Goal: Transaction & Acquisition: Purchase product/service

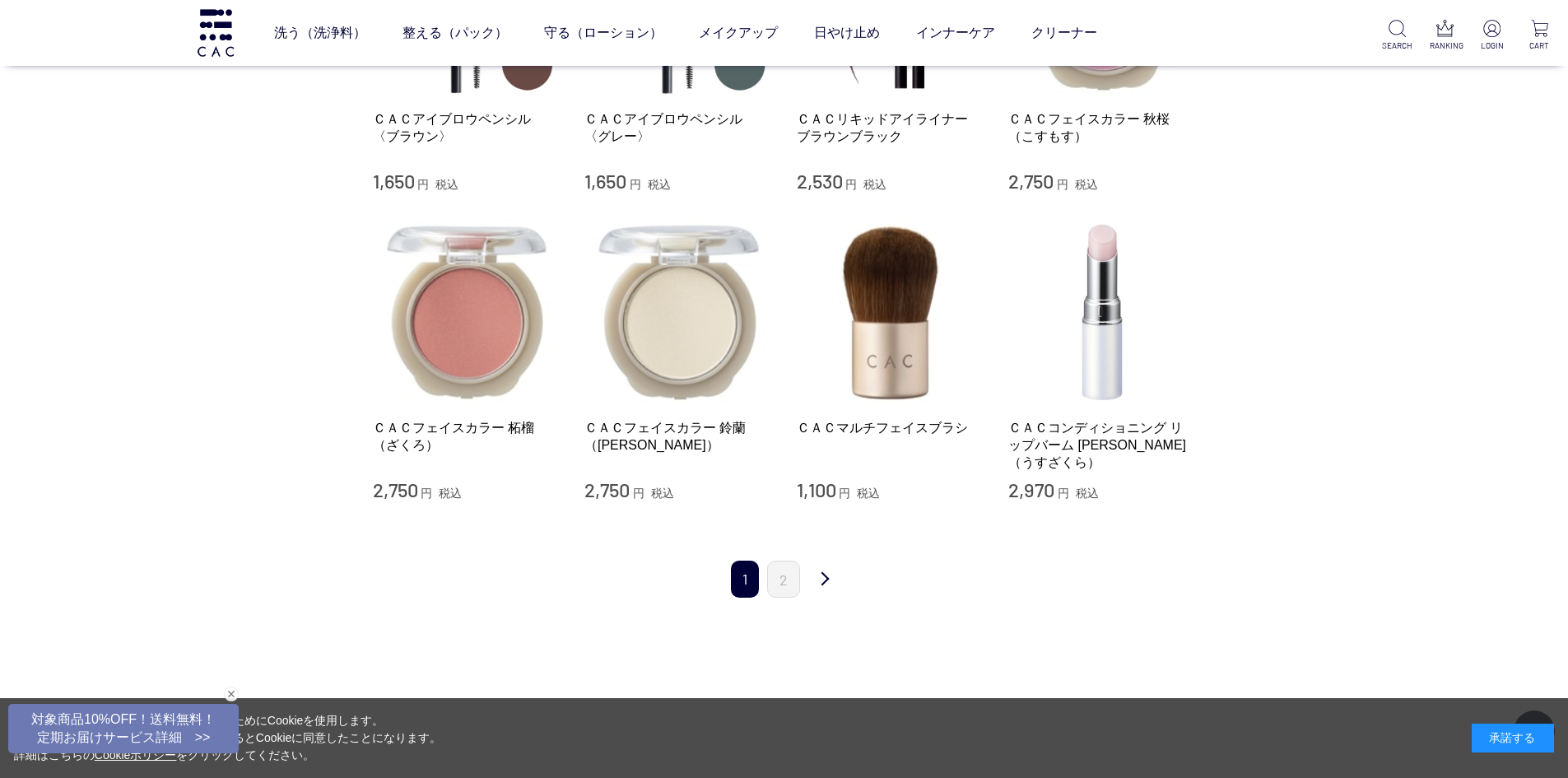
scroll to position [1540, 0]
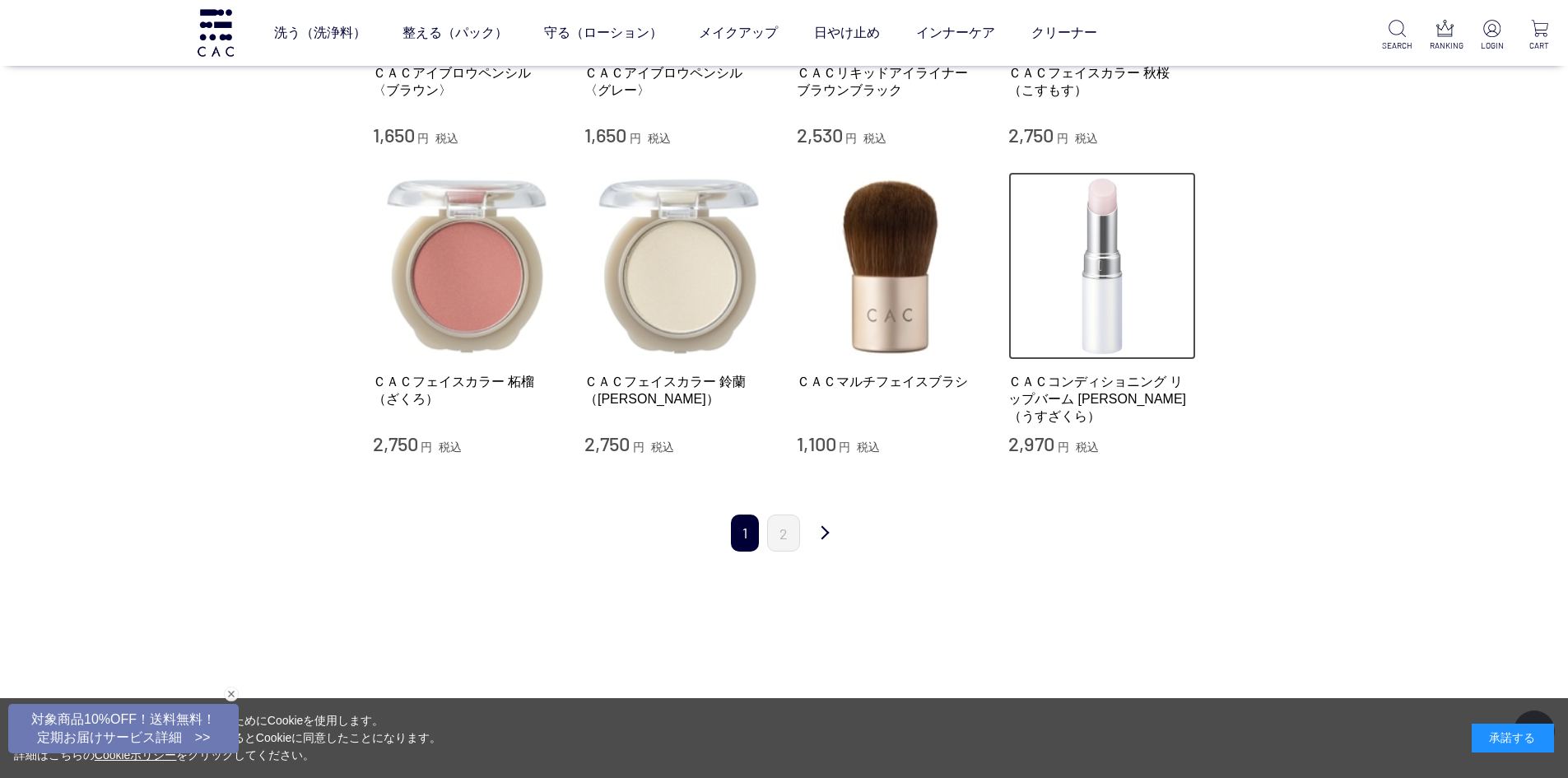
click at [1103, 290] on img at bounding box center [1102, 266] width 188 height 188
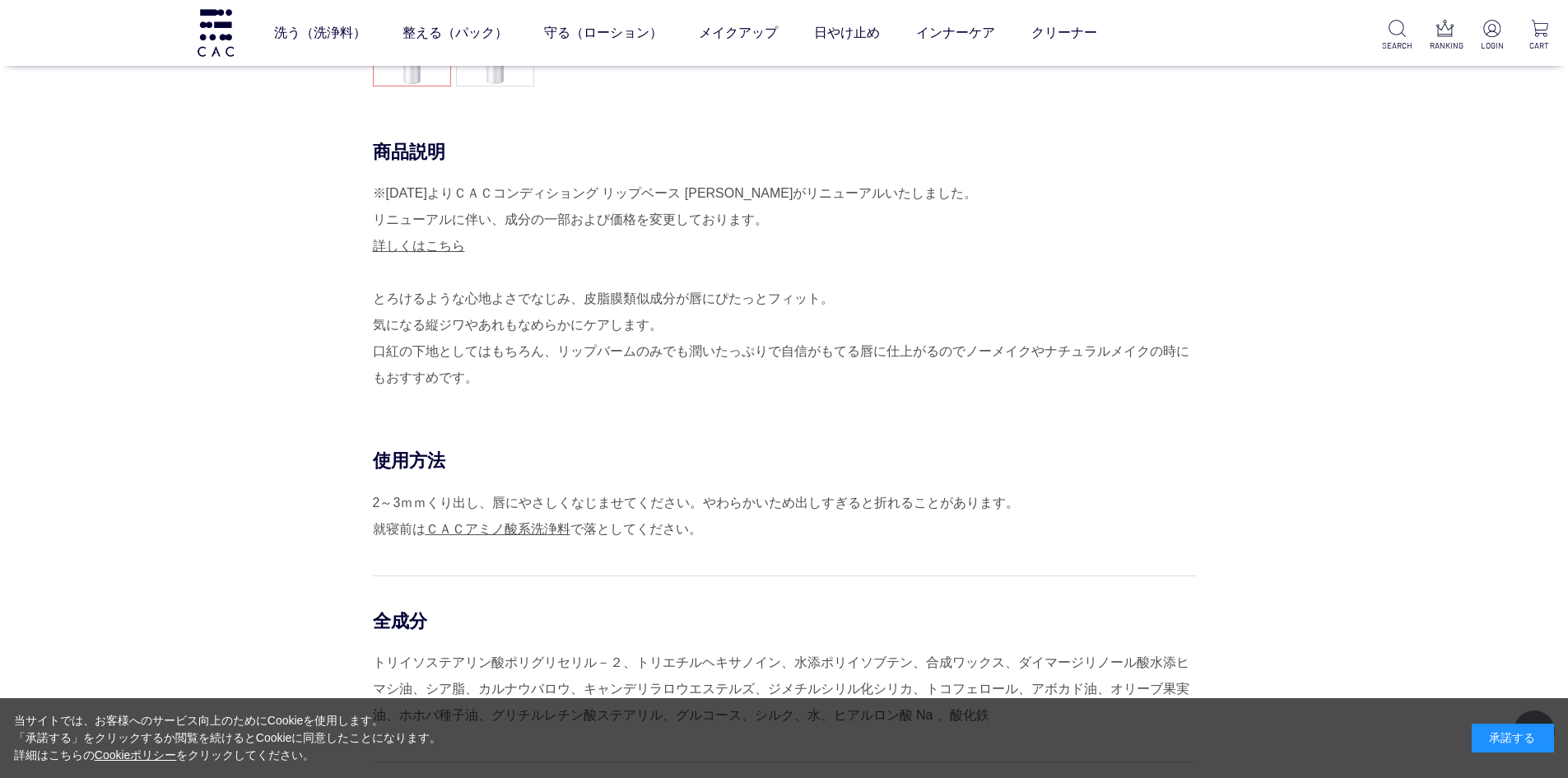
scroll to position [434, 0]
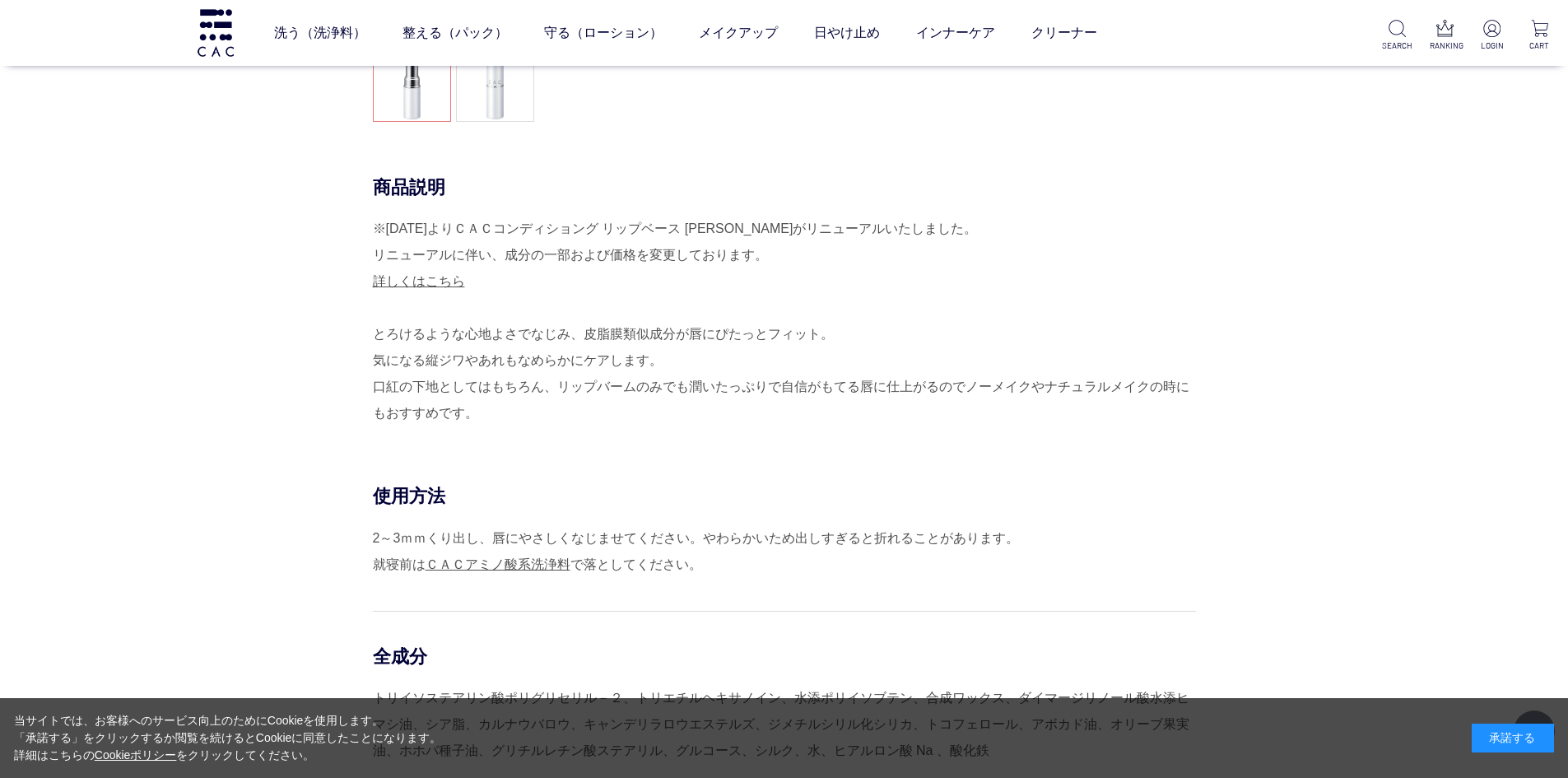
drag, startPoint x: 476, startPoint y: 402, endPoint x: 376, endPoint y: 330, distance: 123.2
click at [376, 330] on div "※2025年4月30日よりＣＡＣコンディショング リップベース 薄桜がリニューアルいたしました。 リニューアルに伴い、成分の一部および価格を変更しております。…" at bounding box center [784, 321] width 823 height 211
copy div "とろけるような心地よさでなじみ、皮脂膜類似成分が唇にぴたっとフィット。 気になる縦ジワやあれもなめらかにケアします。 口紅の下地としてはもちろん、リップバーム…"
